Goal: Find specific page/section: Find specific page/section

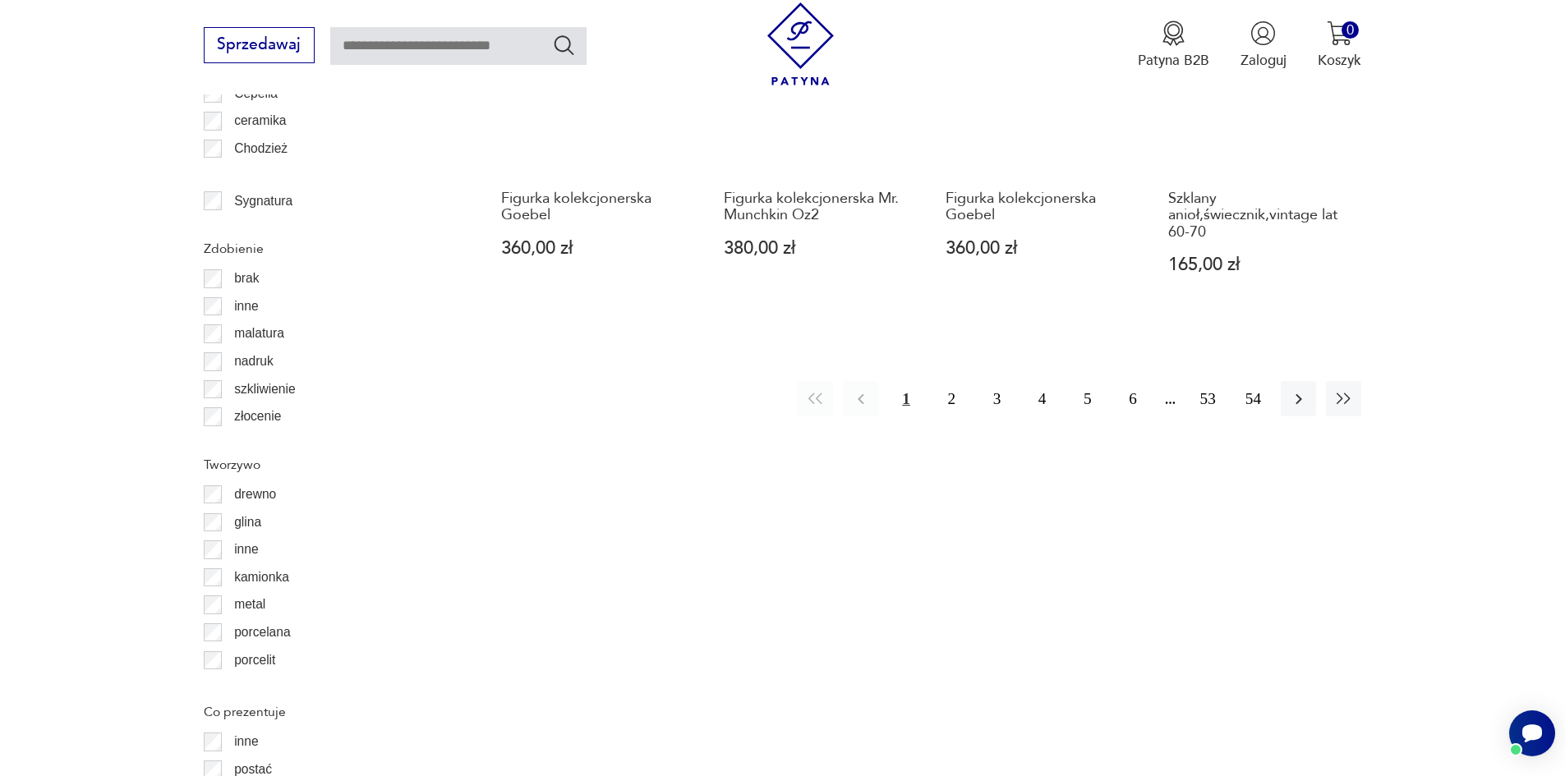
scroll to position [2025, 0]
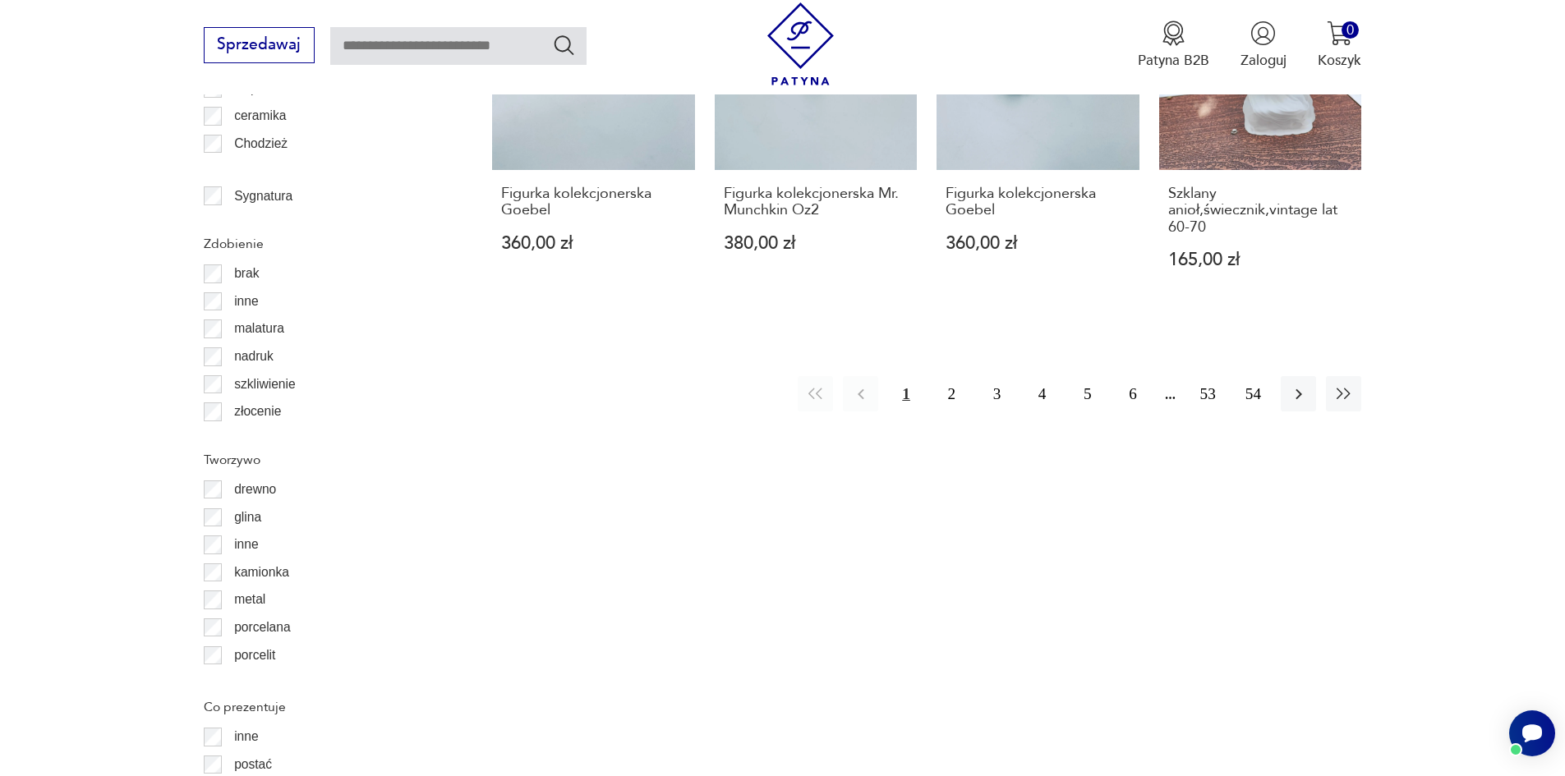
click at [247, 603] on p "metal" at bounding box center [249, 599] width 31 height 21
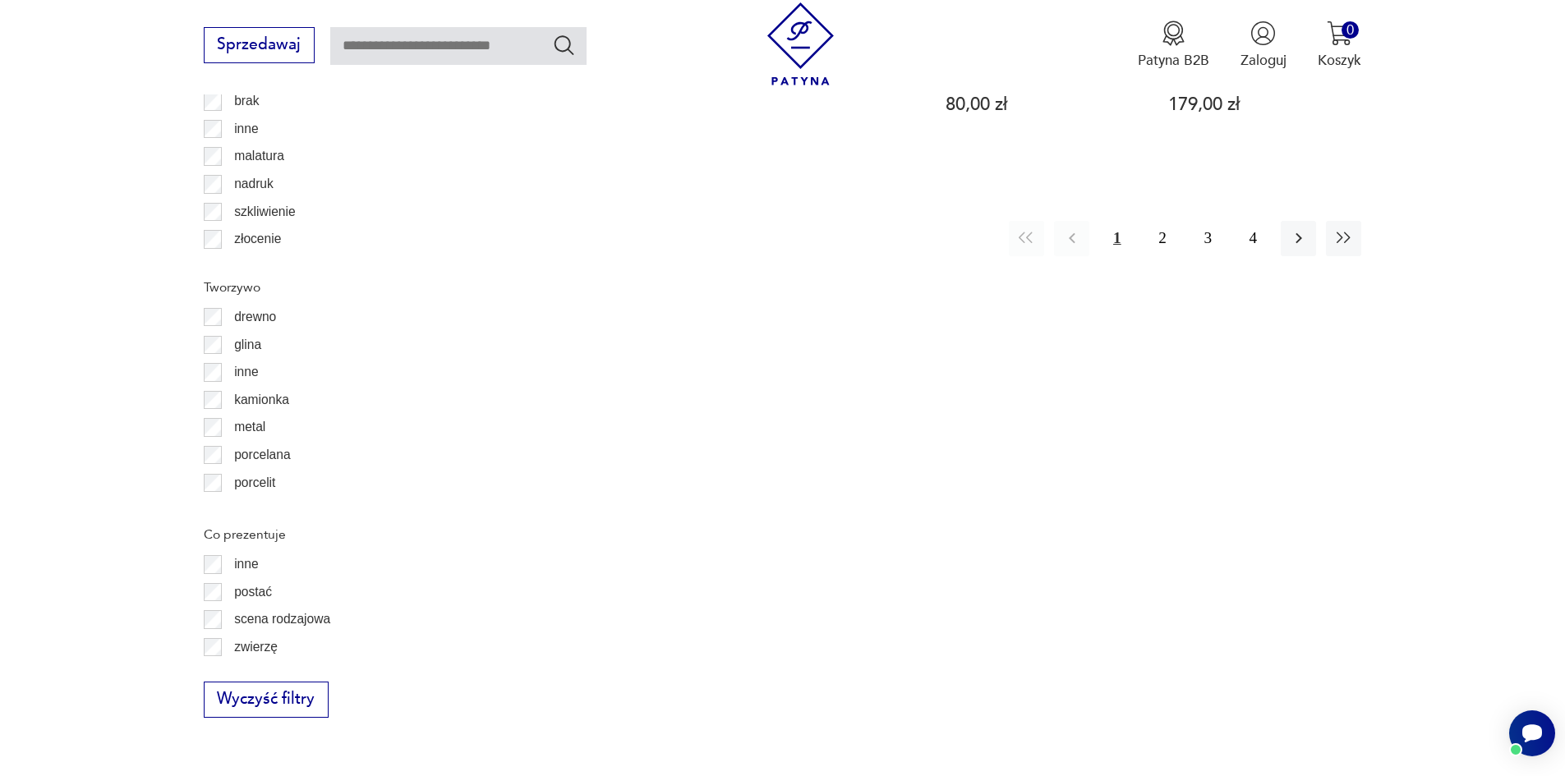
scroll to position [2026, 0]
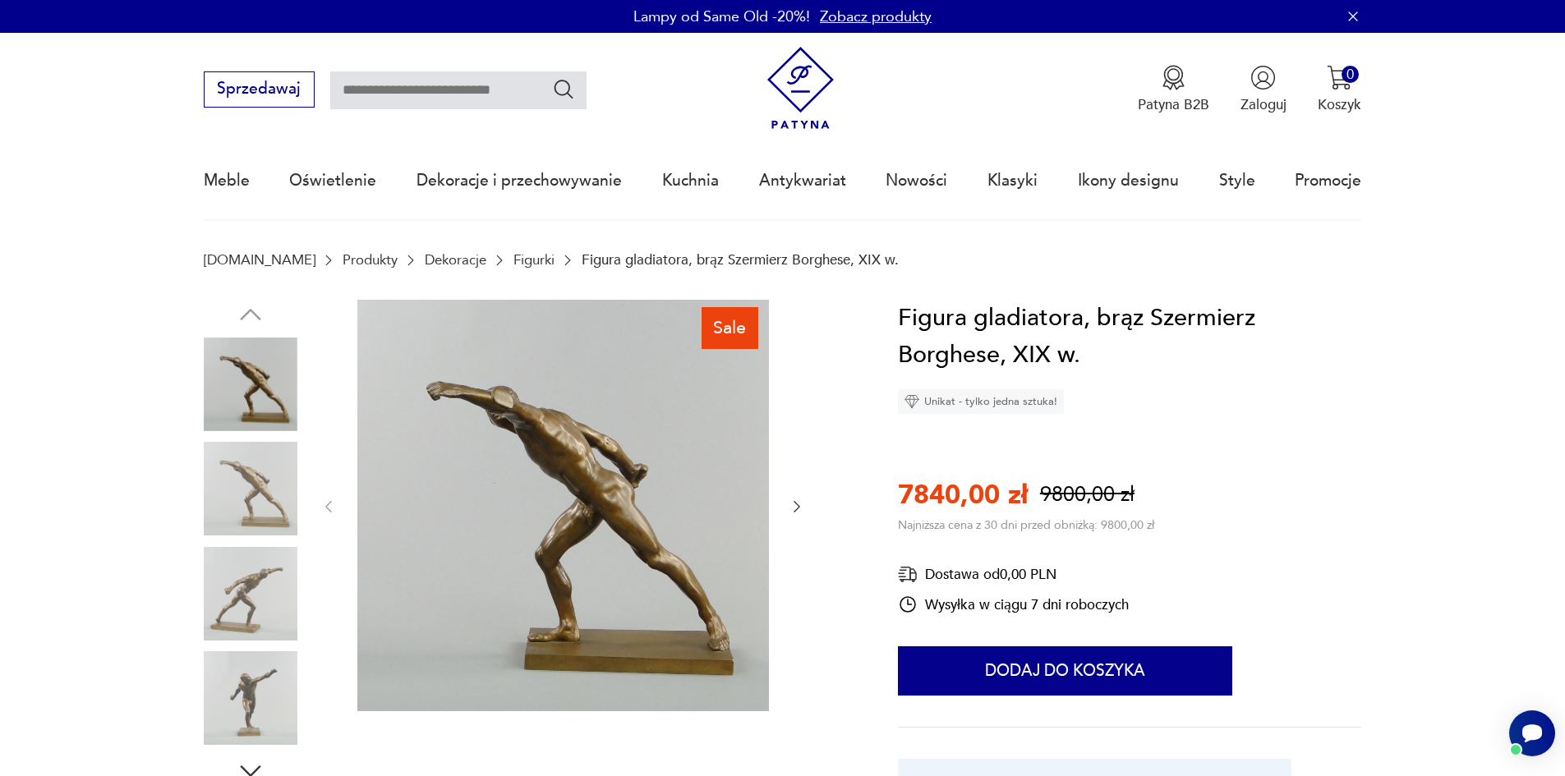
click at [513, 260] on link "Figurki" at bounding box center [533, 260] width 41 height 16
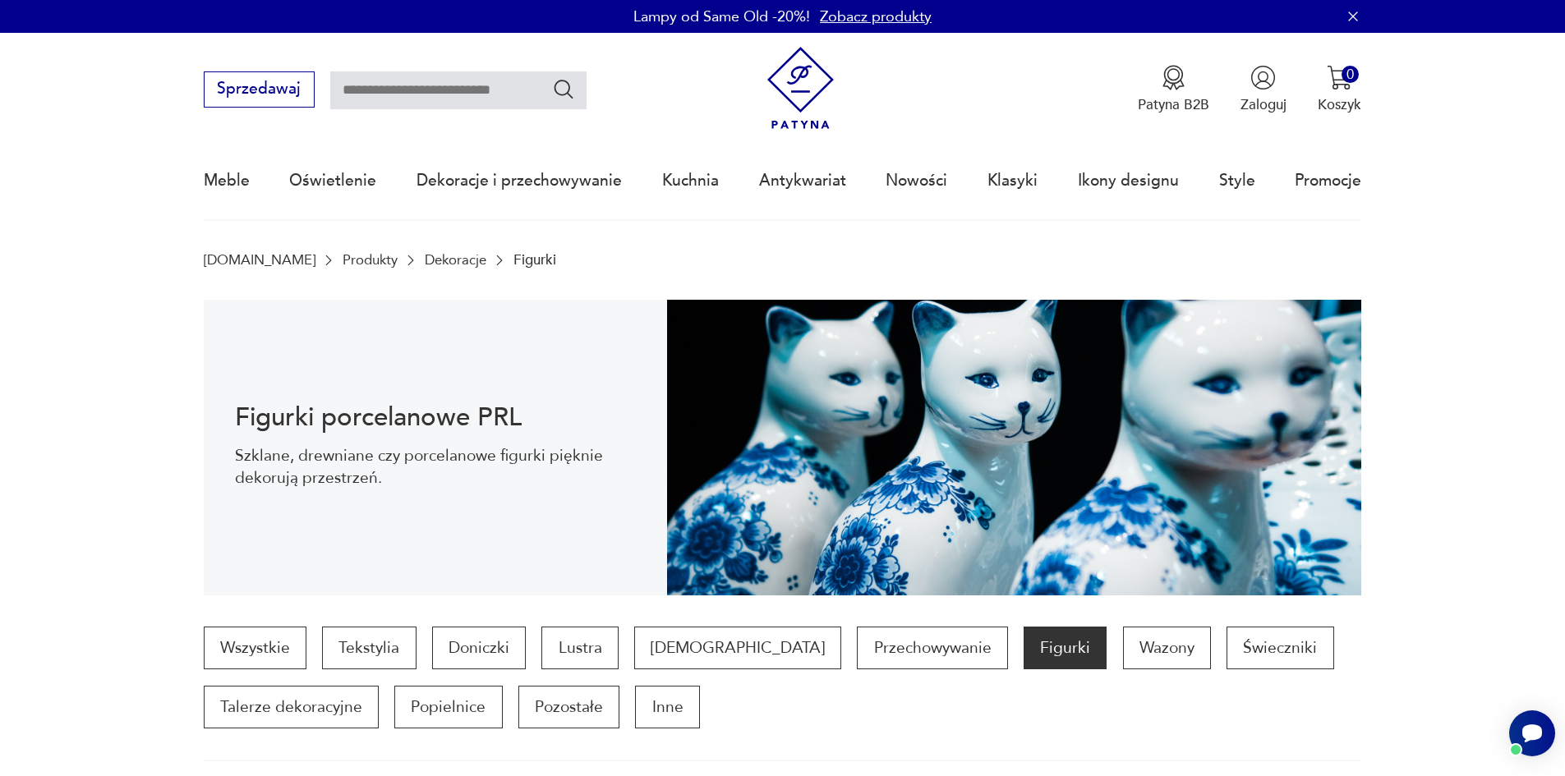
click at [439, 98] on input "text" at bounding box center [458, 90] width 256 height 38
type input "*********"
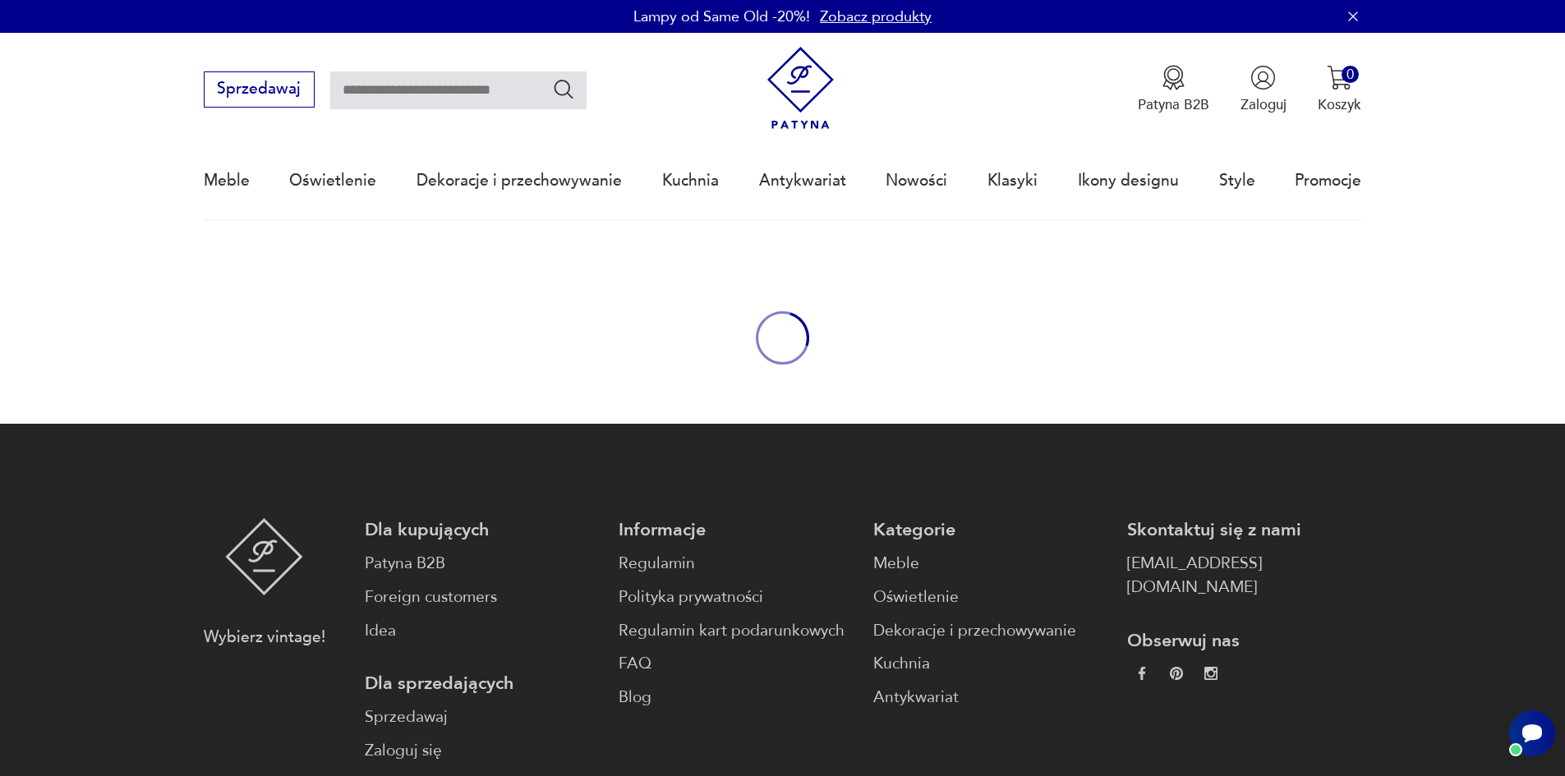
type input "*********"
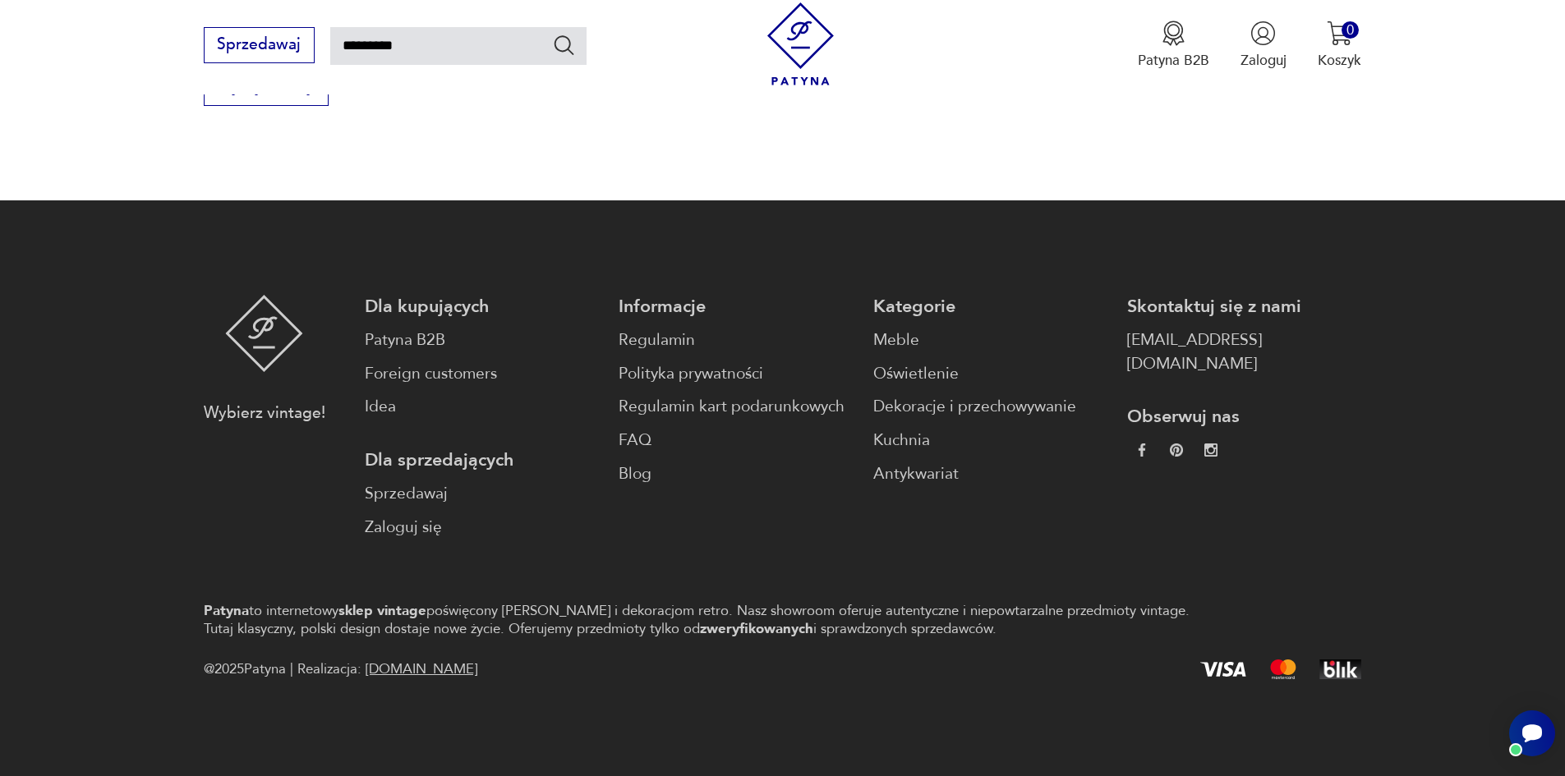
scroll to position [953, 0]
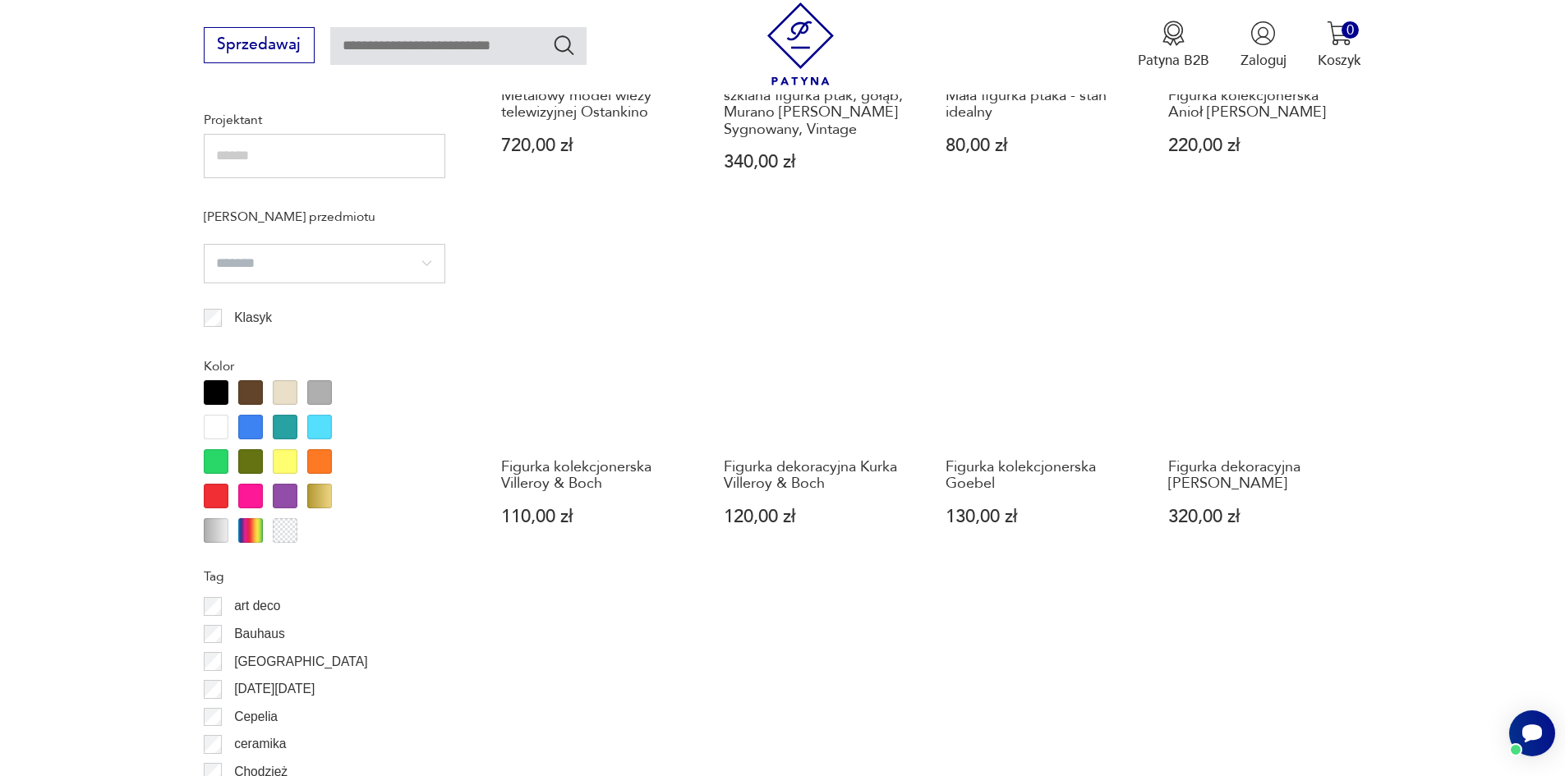
scroll to position [2136, 0]
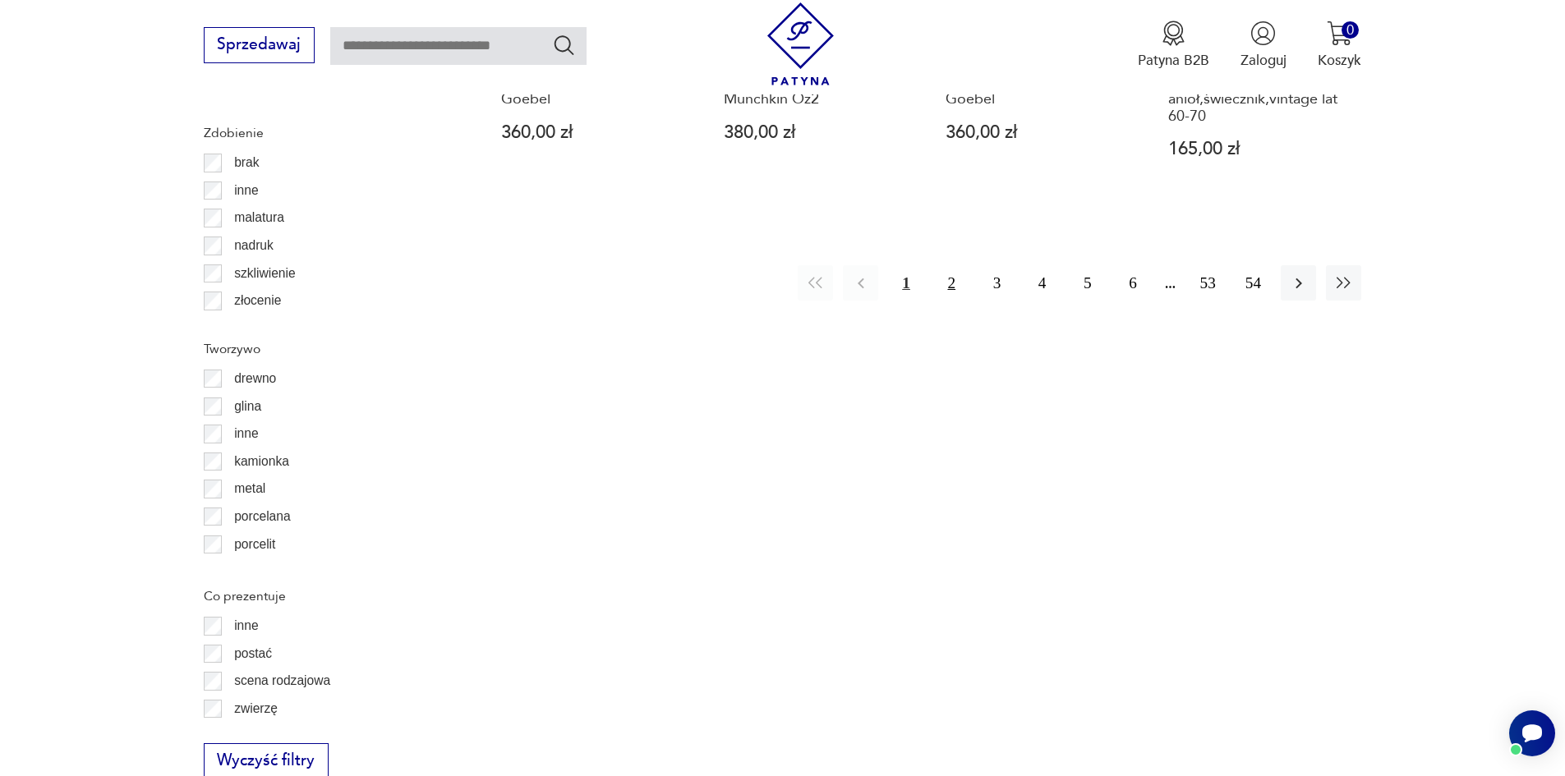
click at [950, 280] on button "2" at bounding box center [951, 282] width 35 height 35
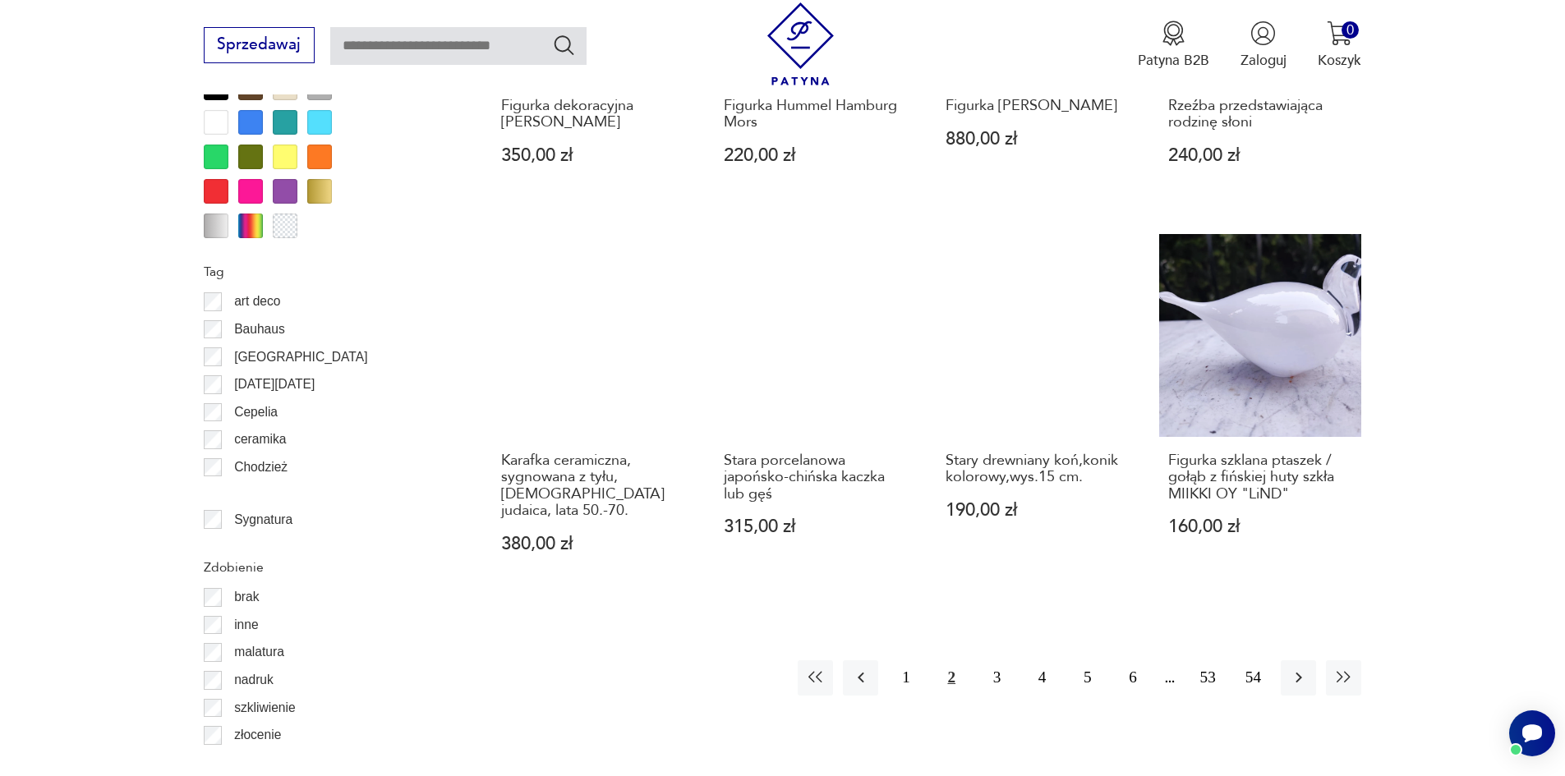
scroll to position [1779, 0]
